Goal: Task Accomplishment & Management: Use online tool/utility

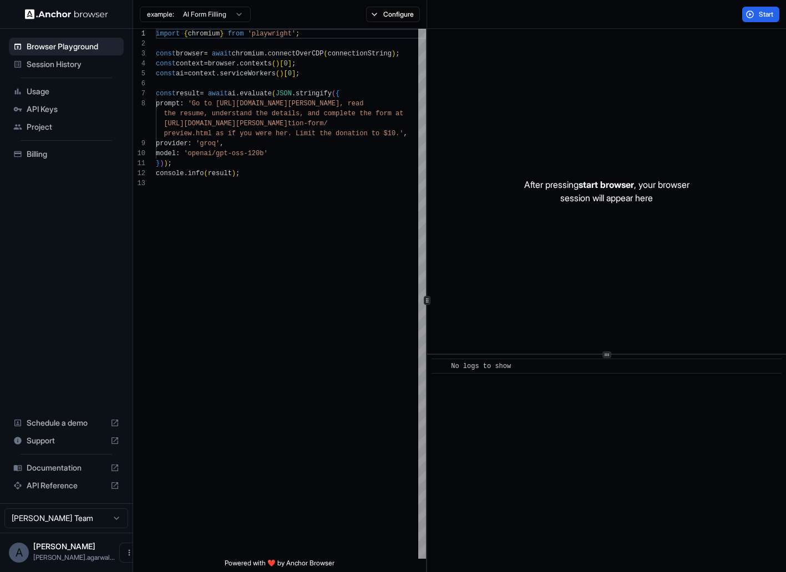
scroll to position [70, 0]
